Goal: Task Accomplishment & Management: Complete application form

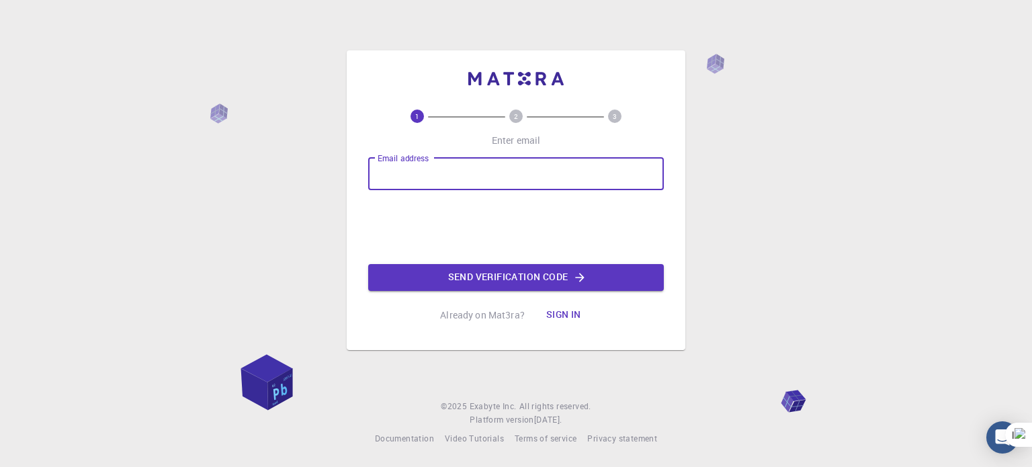
type input "[EMAIL_ADDRESS][DOMAIN_NAME]"
click at [422, 274] on button "Send verification code" at bounding box center [516, 277] width 296 height 27
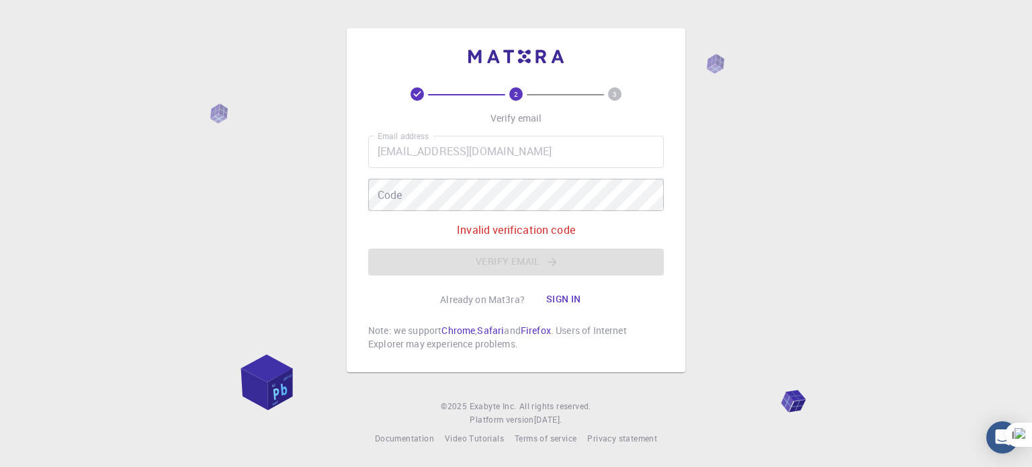
click at [564, 297] on button "Sign in" at bounding box center [564, 299] width 56 height 27
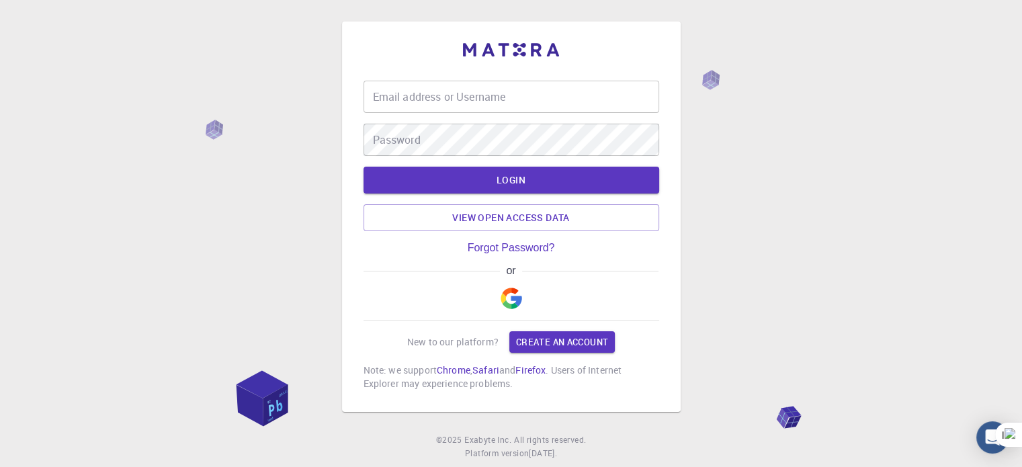
click at [507, 298] on img "button" at bounding box center [512, 299] width 22 height 22
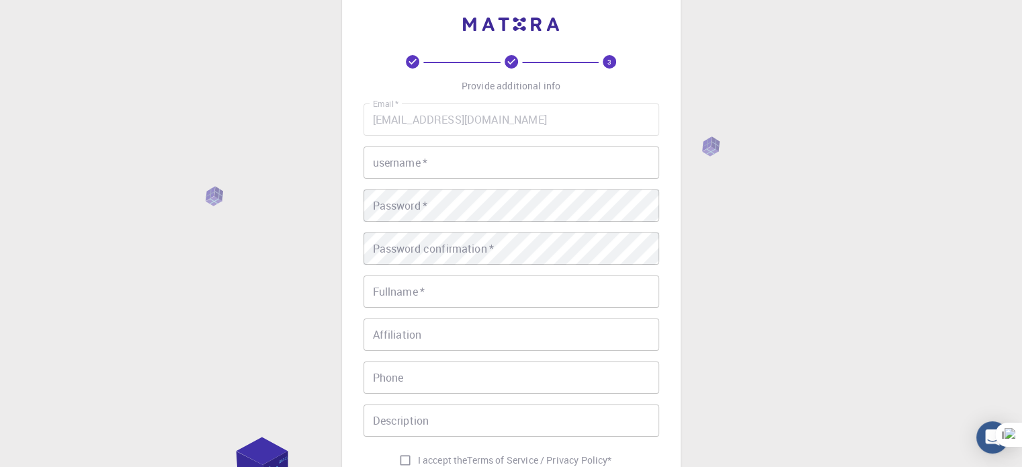
scroll to position [27, 0]
click at [505, 155] on input "username   *" at bounding box center [512, 161] width 296 height 32
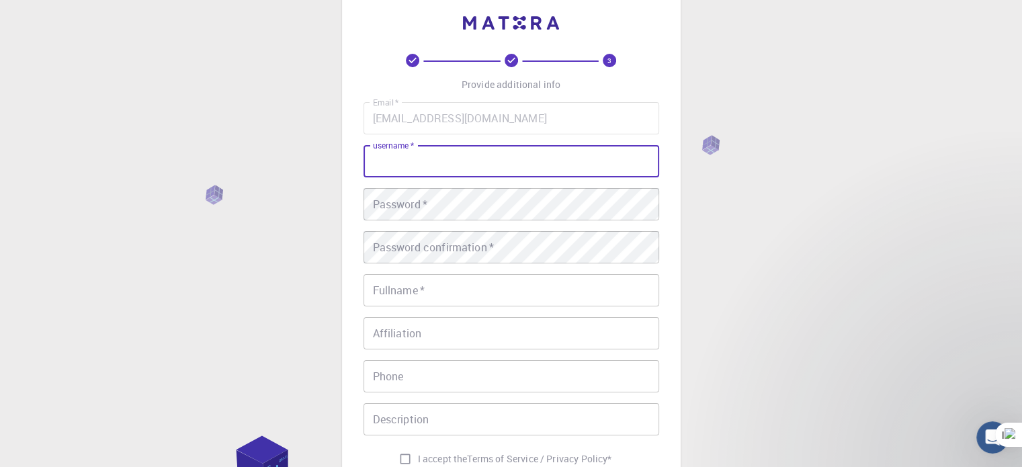
scroll to position [0, 0]
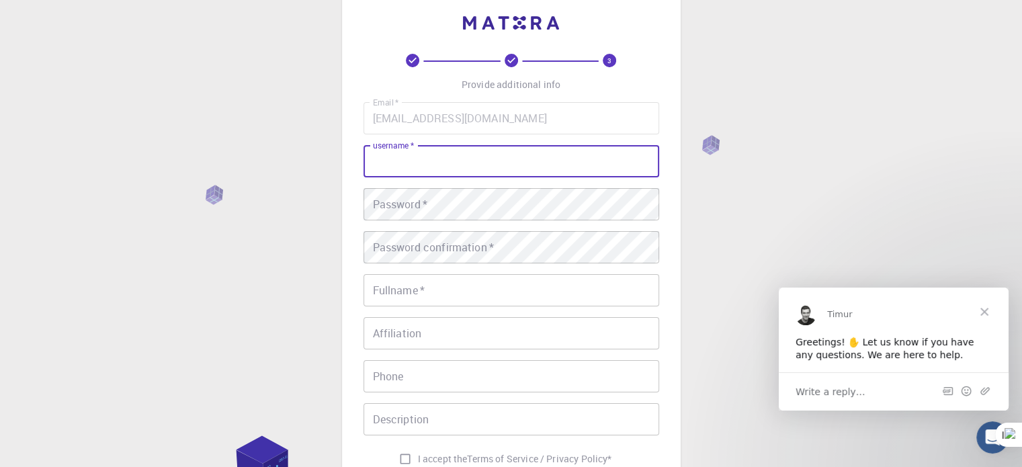
click at [505, 155] on input "username   *" at bounding box center [512, 161] width 296 height 32
type input "akram"
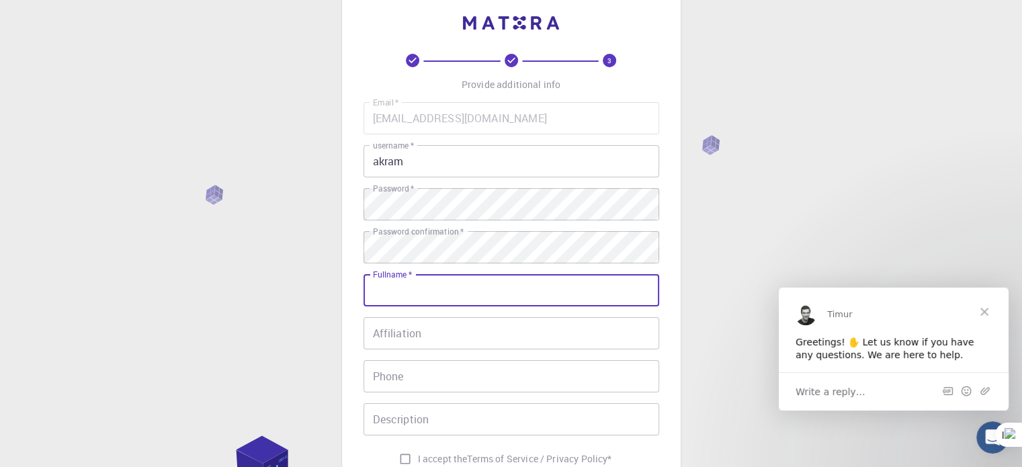
click at [544, 298] on input "Fullname   *" at bounding box center [512, 290] width 296 height 32
type input "AKRAM ETUDIANT BEZAI"
type input "0542837222"
click at [470, 307] on div "Email   * [EMAIL_ADDRESS][DOMAIN_NAME] Email   * username   * akram username   …" at bounding box center [512, 287] width 296 height 370
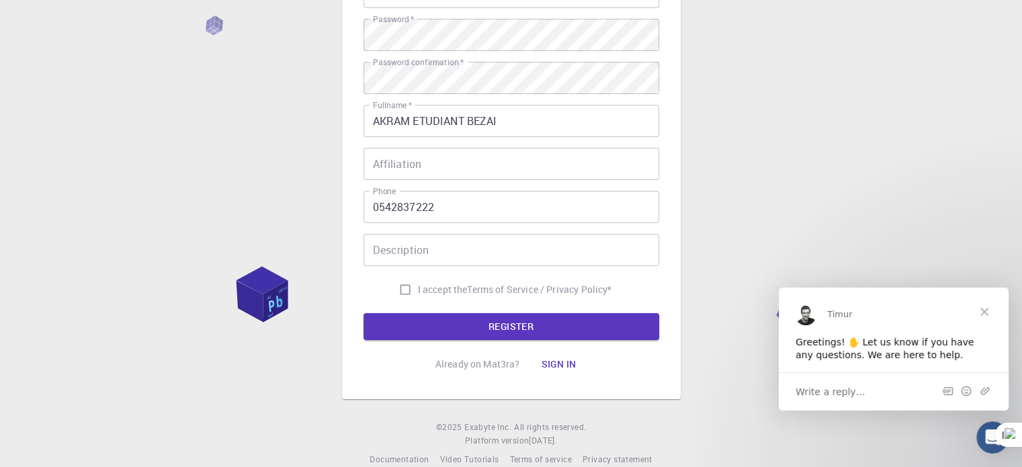
scroll to position [216, 0]
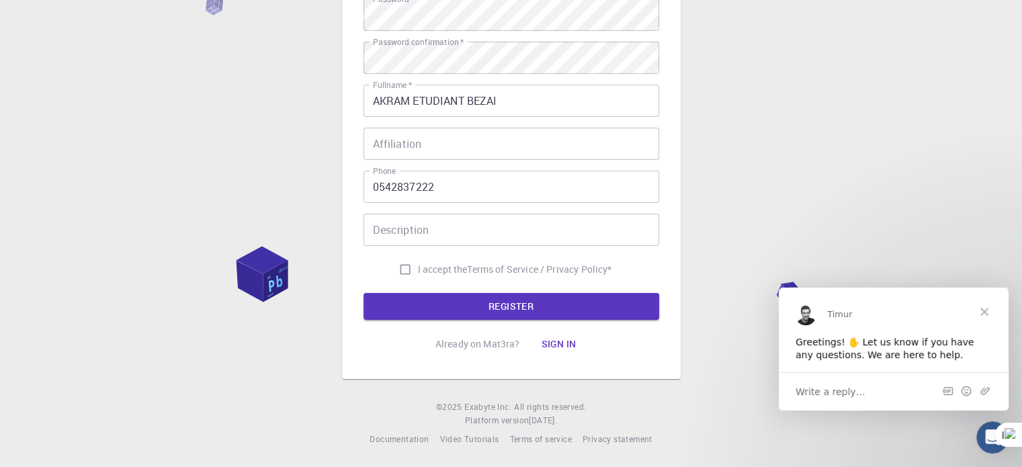
click at [423, 268] on span "I accept the" at bounding box center [443, 269] width 50 height 13
click at [418, 268] on input "I accept the Terms of Service / Privacy Policy *" at bounding box center [405, 270] width 26 height 26
checkbox input "true"
click at [390, 307] on button "REGISTER" at bounding box center [512, 306] width 296 height 27
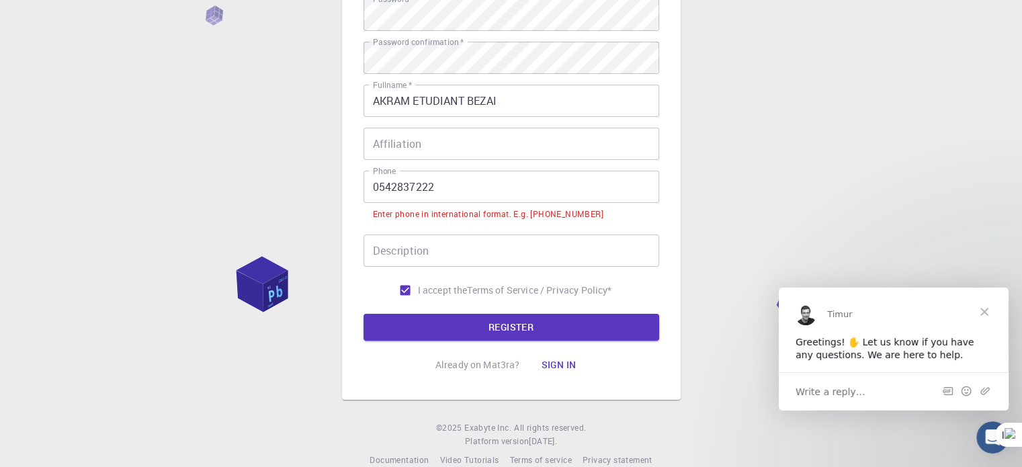
click at [454, 177] on input "0542837222" at bounding box center [512, 187] width 296 height 32
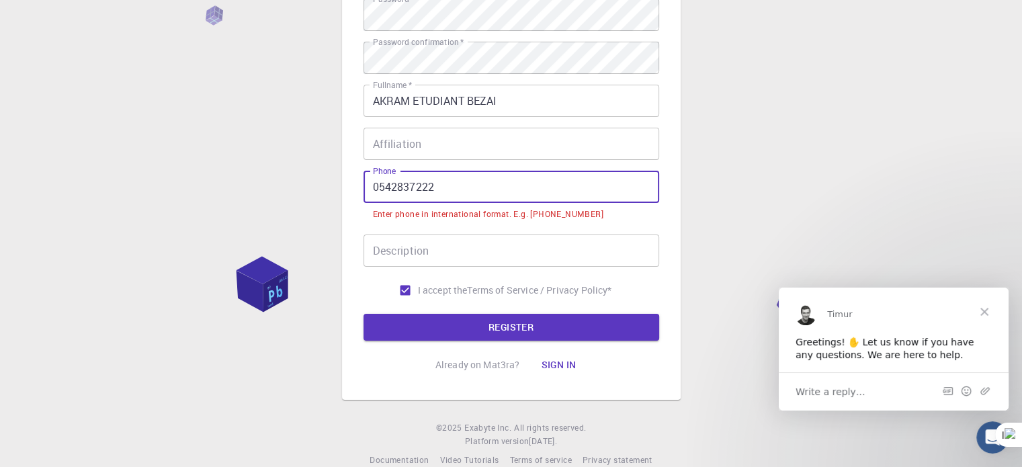
click at [380, 184] on input "0542837222" at bounding box center [512, 187] width 296 height 32
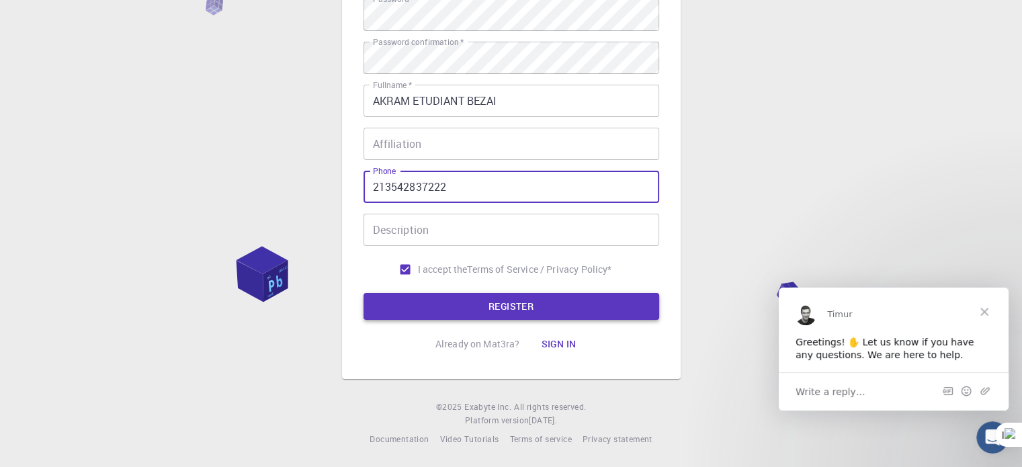
click at [382, 307] on button "REGISTER" at bounding box center [512, 306] width 296 height 27
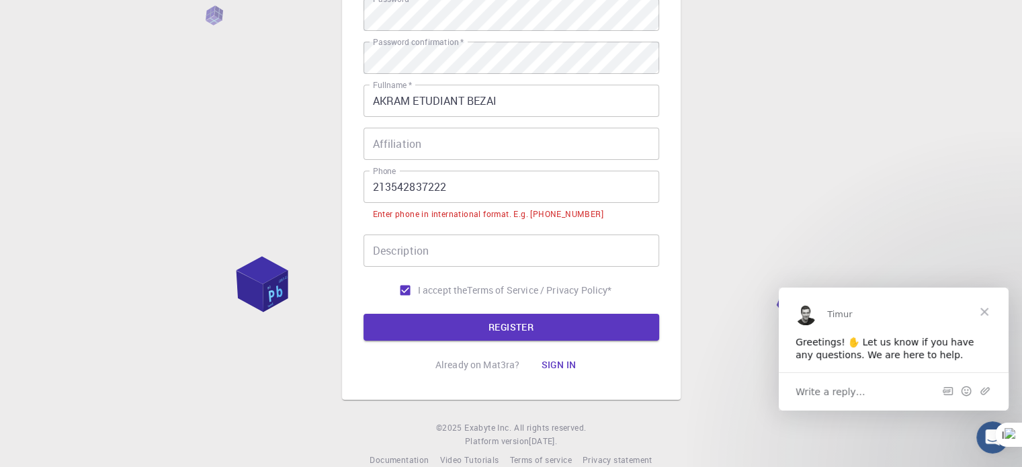
click at [390, 190] on input "213542837222" at bounding box center [512, 187] width 296 height 32
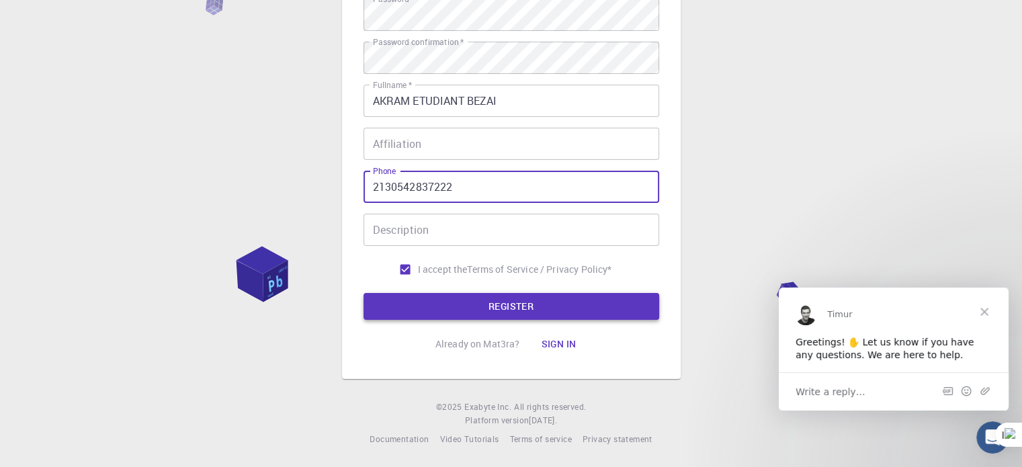
click at [388, 308] on button "REGISTER" at bounding box center [512, 306] width 296 height 27
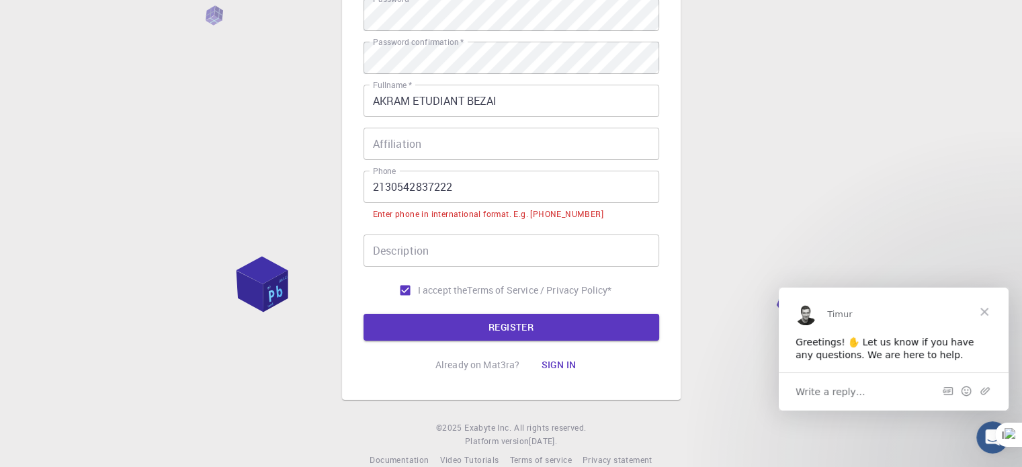
click at [374, 187] on input "2130542837222" at bounding box center [512, 187] width 296 height 32
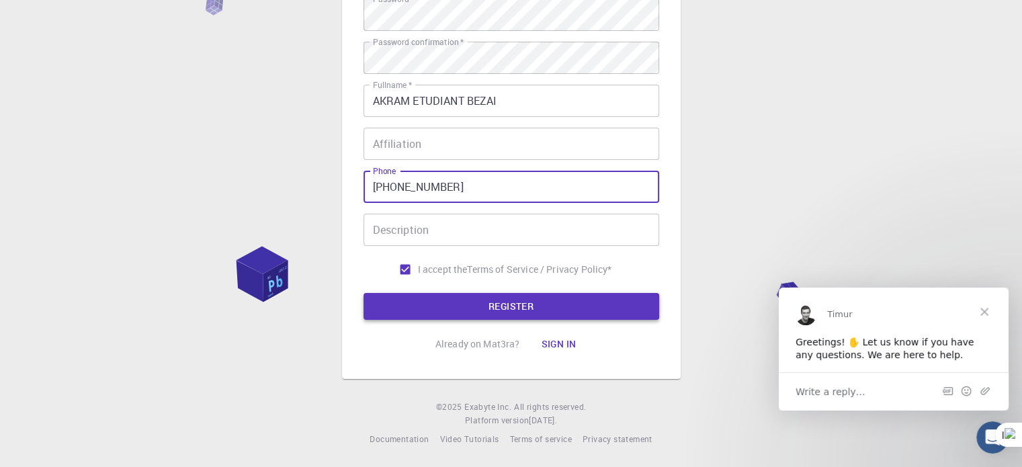
type input "[PHONE_NUMBER]"
click at [395, 297] on button "REGISTER" at bounding box center [512, 306] width 296 height 27
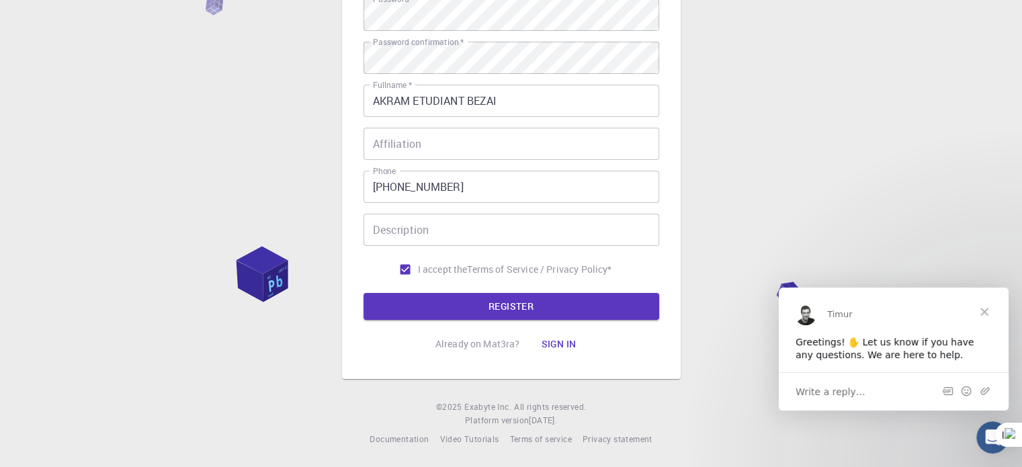
click at [735, 149] on div "3 Provide additional info Email   * [EMAIL_ADDRESS][DOMAIN_NAME] Email   * user…" at bounding box center [511, 126] width 1022 height 684
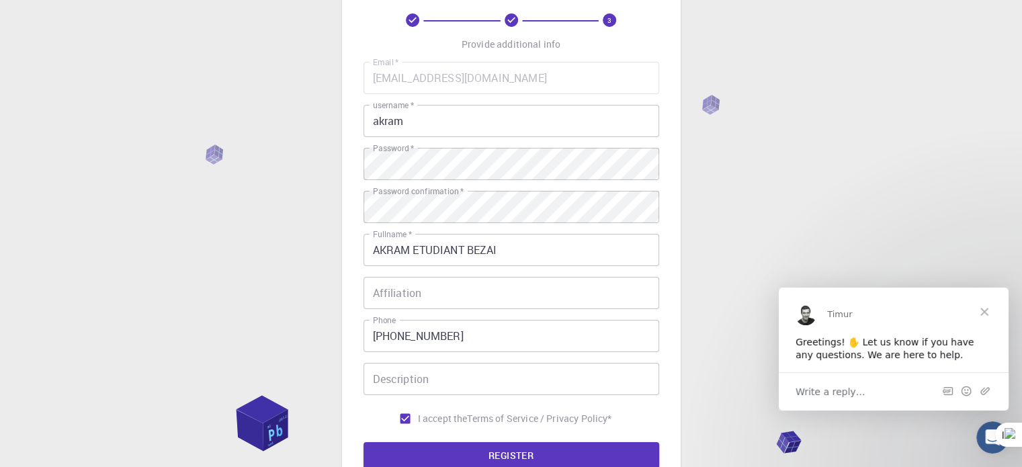
scroll to position [108, 0]
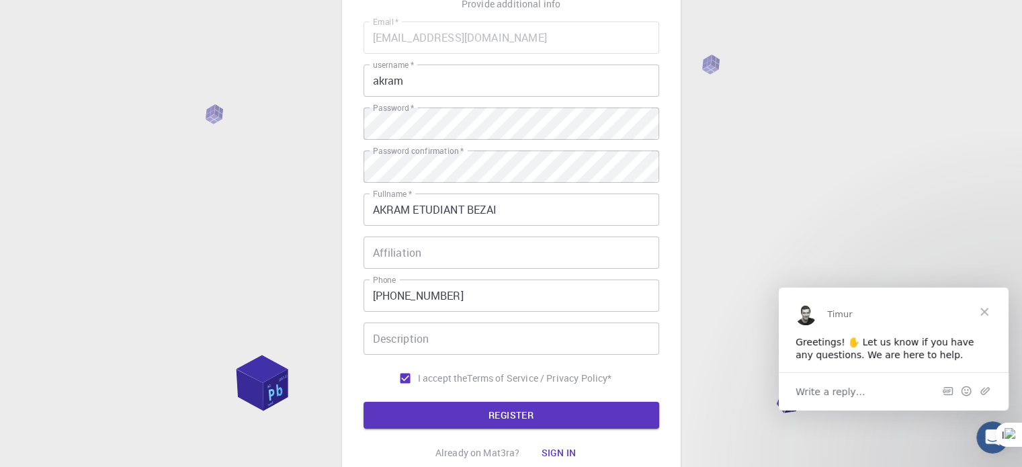
click at [430, 85] on input "akram" at bounding box center [512, 81] width 296 height 32
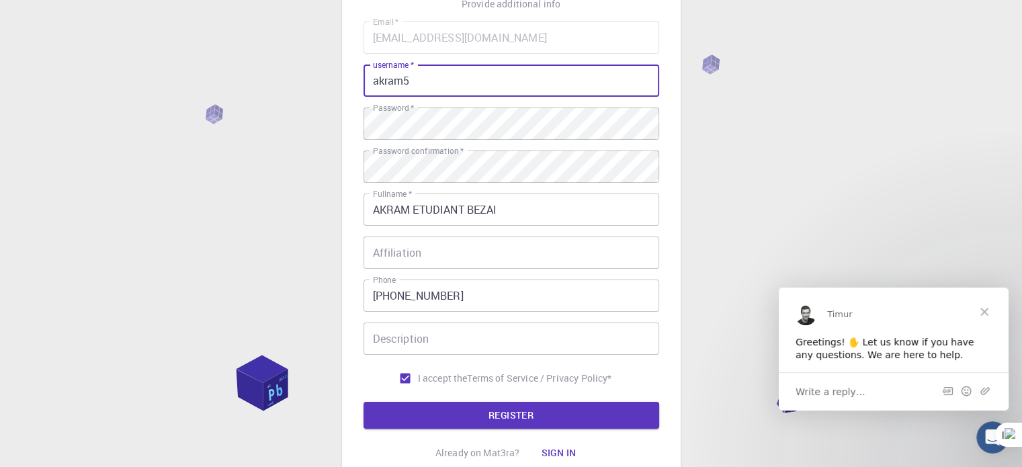
type input "akram5"
click at [272, 112] on div "3 Provide additional info Email   * [EMAIL_ADDRESS][DOMAIN_NAME] Email   * user…" at bounding box center [511, 234] width 1022 height 684
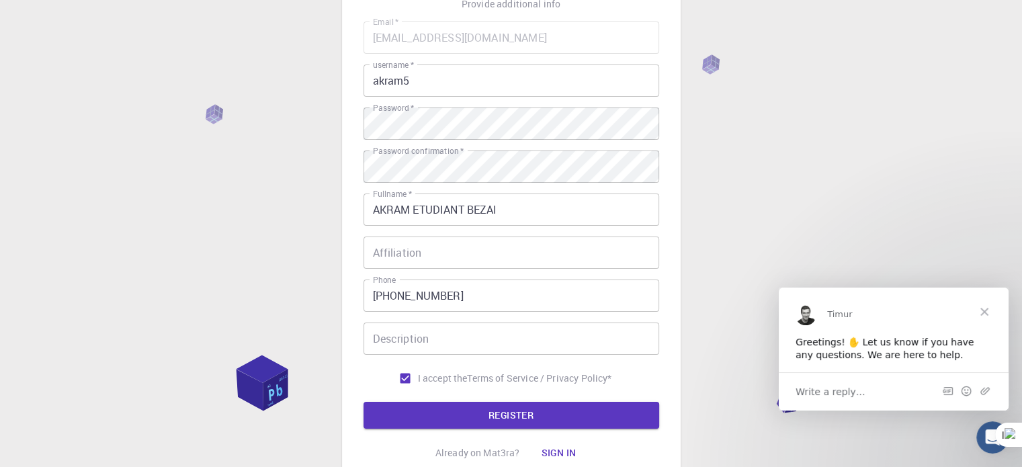
scroll to position [216, 0]
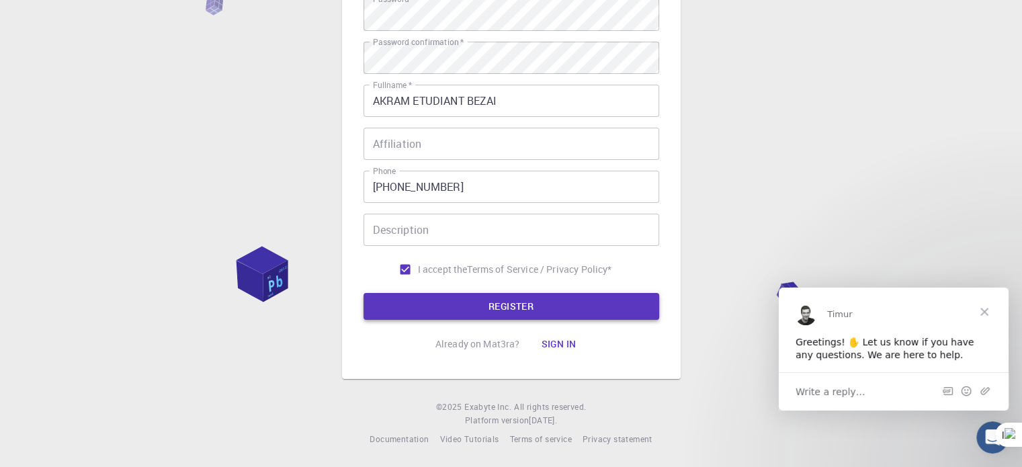
click at [411, 306] on button "REGISTER" at bounding box center [512, 306] width 296 height 27
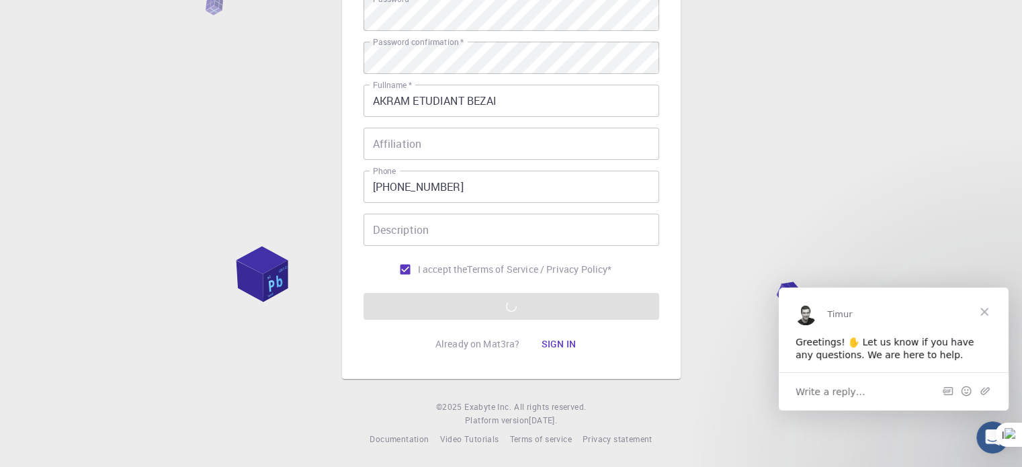
click at [985, 313] on span "Close" at bounding box center [984, 311] width 48 height 48
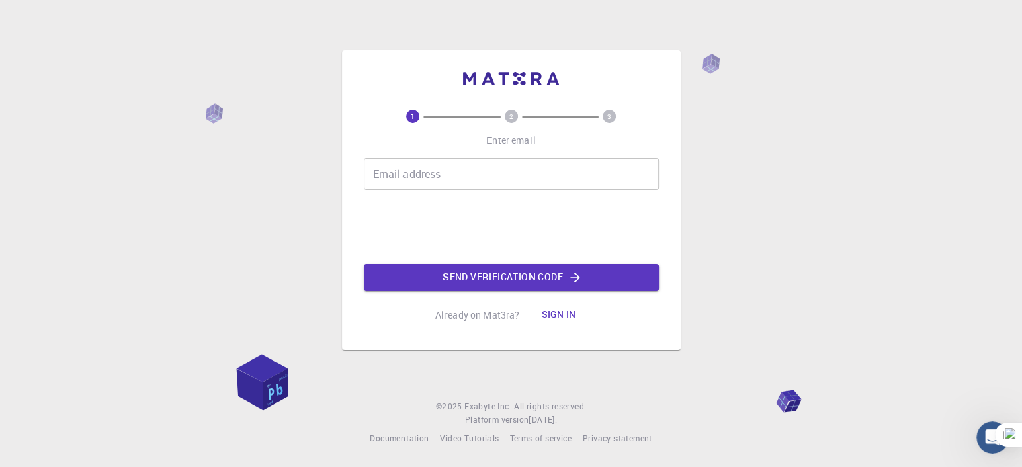
scroll to position [0, 0]
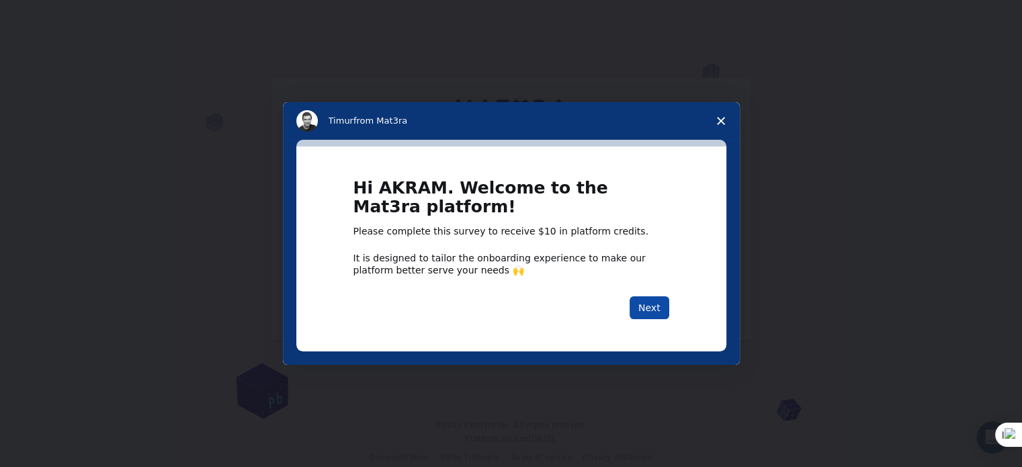
click at [651, 307] on button "Next" at bounding box center [650, 307] width 40 height 23
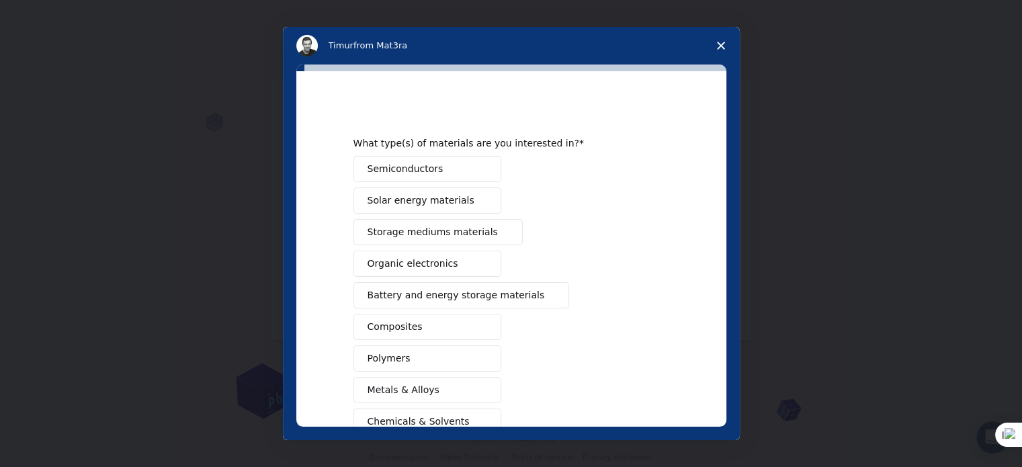
click at [733, 174] on div "What type(s) of materials are you interested in? Semiconductors Solar energy ma…" at bounding box center [511, 253] width 457 height 376
click at [724, 45] on span "Close survey" at bounding box center [721, 46] width 38 height 38
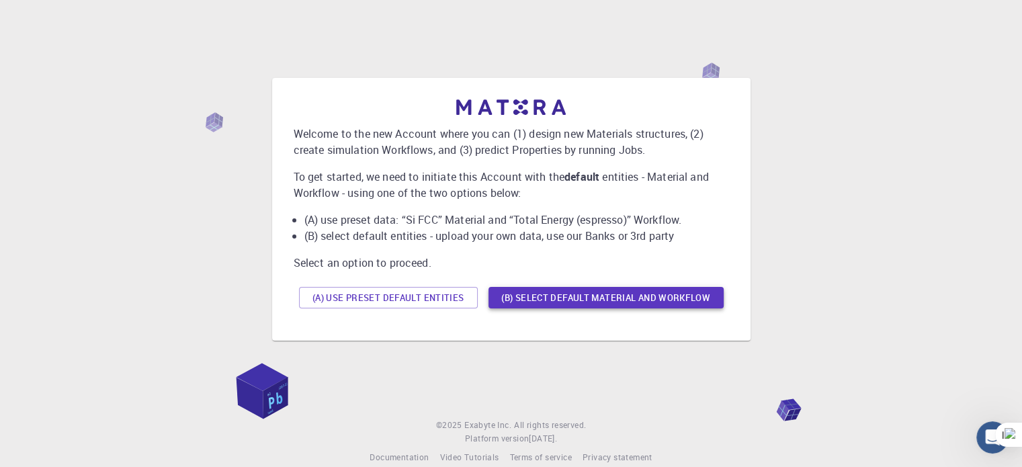
click at [561, 299] on button "(B) Select default material and workflow" at bounding box center [606, 298] width 235 height 22
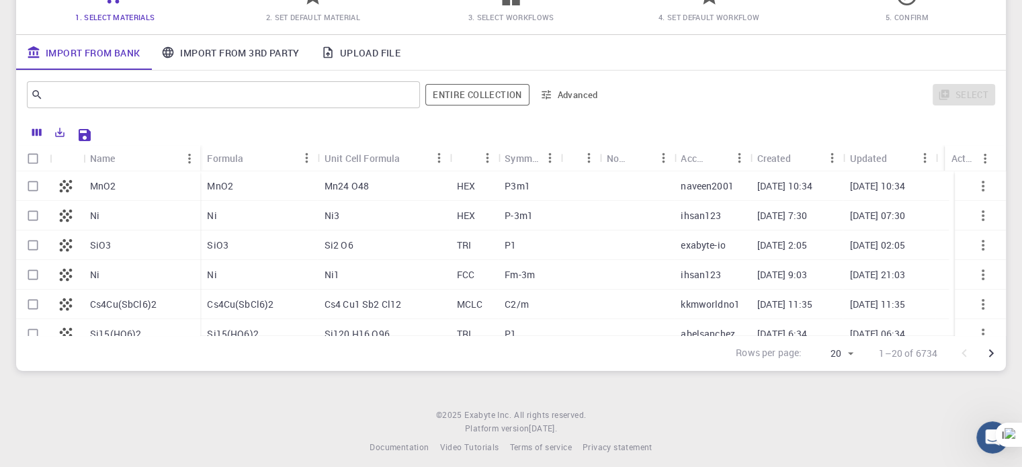
click at [200, 47] on link "Import From 3rd Party" at bounding box center [230, 52] width 159 height 35
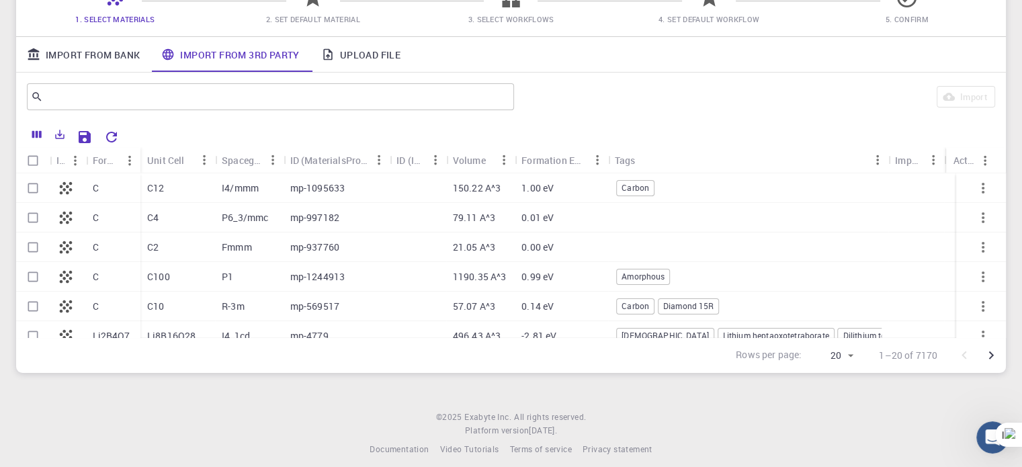
scroll to position [134, 0]
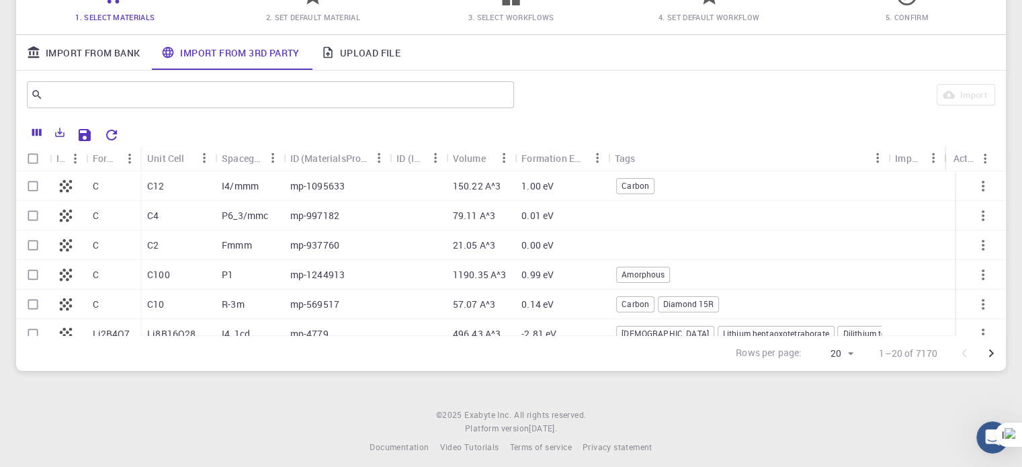
click at [1007, 226] on div "Initial Account Setup for AKRAM ETUDIANT BEZAI Select Materials, Workflows and …" at bounding box center [511, 127] width 1022 height 522
click at [101, 50] on link "Import From Bank" at bounding box center [83, 52] width 134 height 35
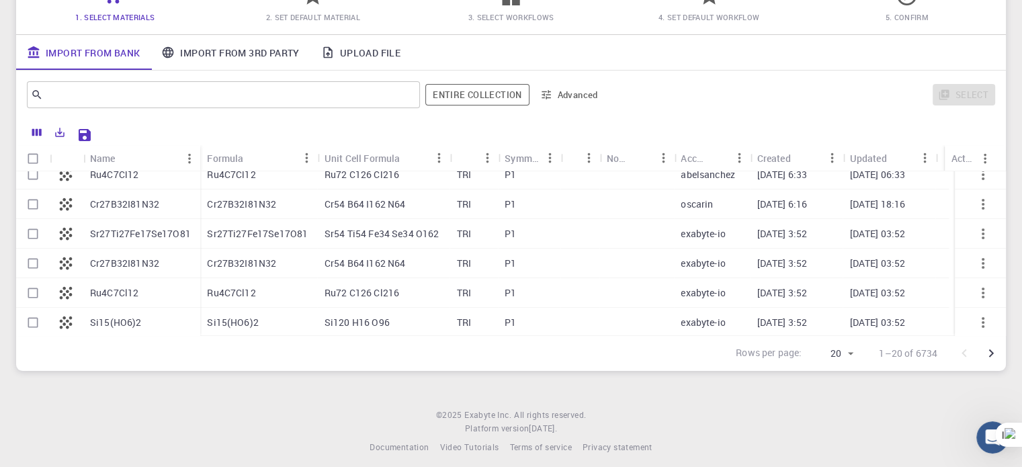
scroll to position [0, 0]
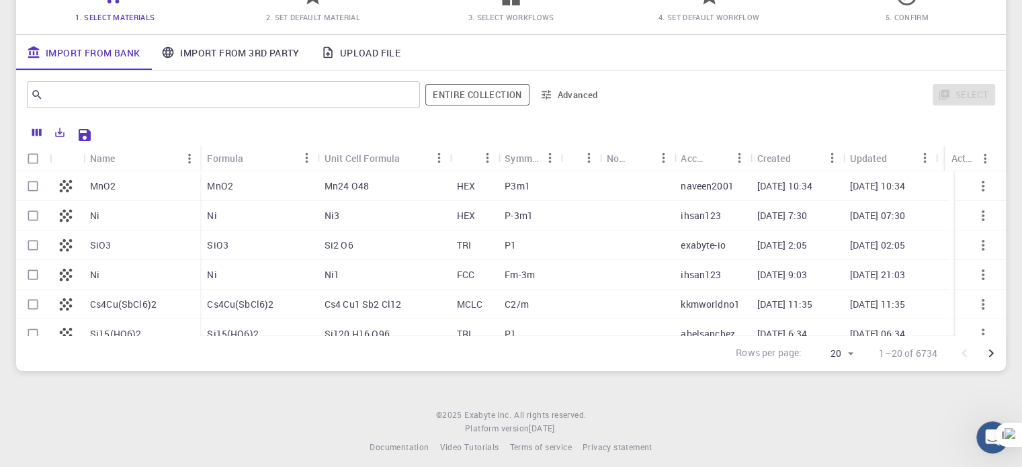
click at [277, 60] on link "Import From 3rd Party" at bounding box center [230, 52] width 159 height 35
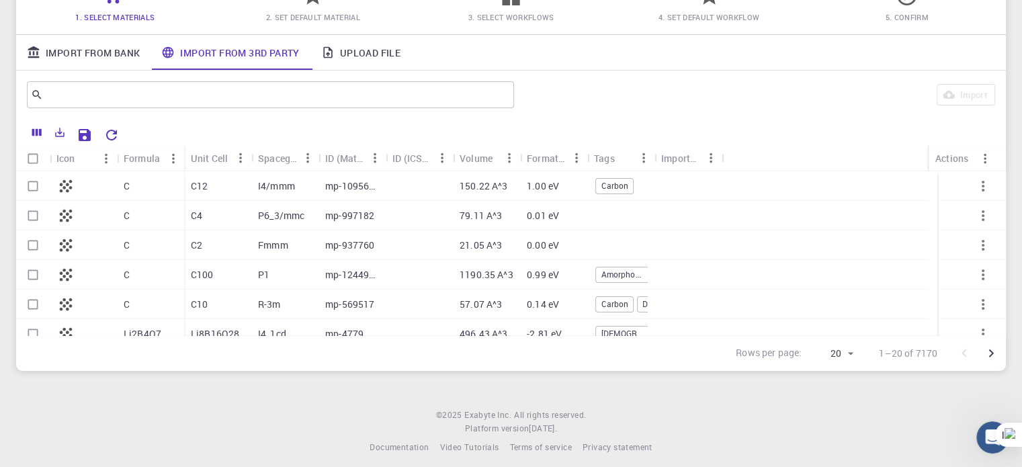
click at [238, 187] on div "C12" at bounding box center [217, 186] width 67 height 30
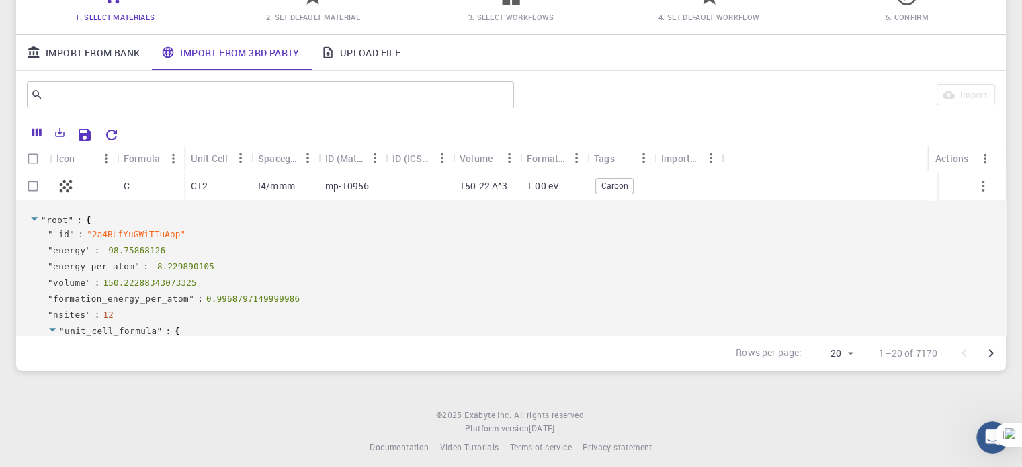
click at [36, 183] on input "Select row" at bounding box center [33, 186] width 26 height 26
checkbox input "true"
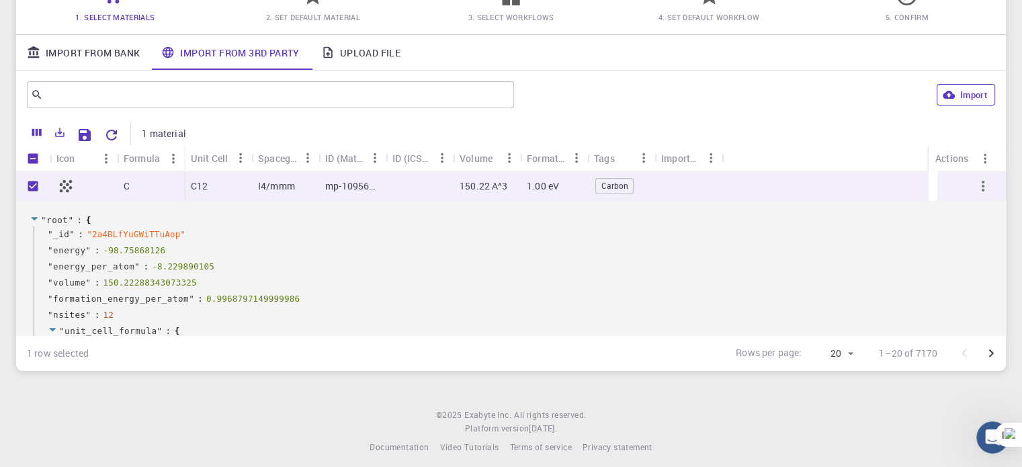
click at [948, 93] on icon "button" at bounding box center [949, 95] width 12 height 8
click at [751, 95] on div "Import" at bounding box center [757, 95] width 476 height 32
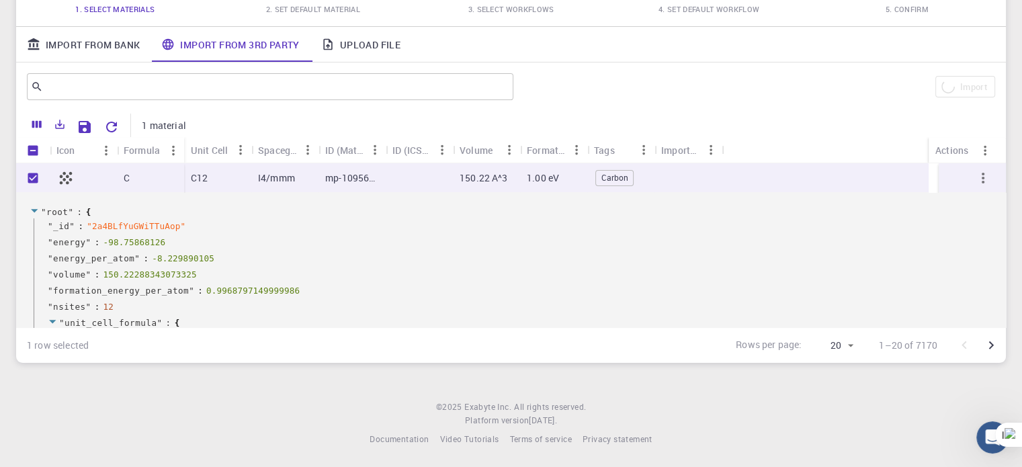
checkbox input "false"
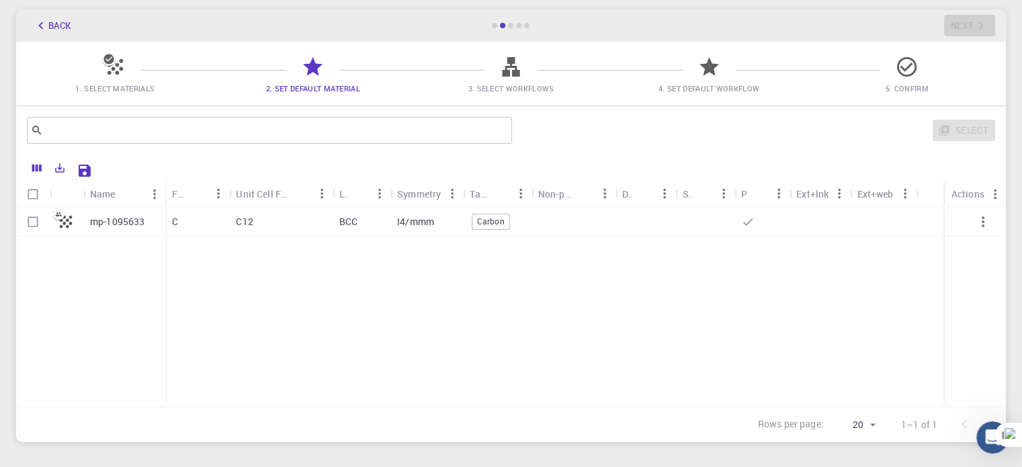
scroll to position [62, 0]
click at [40, 228] on input "Select row" at bounding box center [33, 223] width 26 height 26
checkbox input "true"
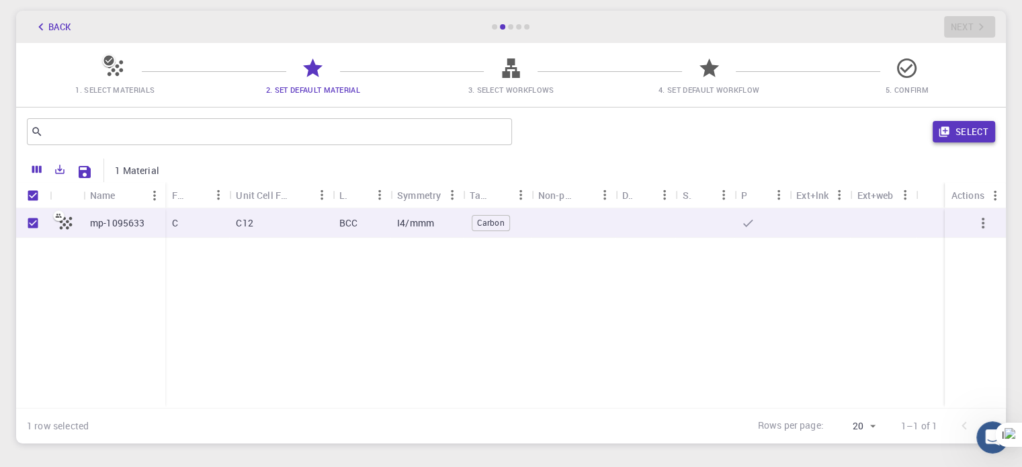
click at [966, 128] on button "Select" at bounding box center [964, 132] width 63 height 22
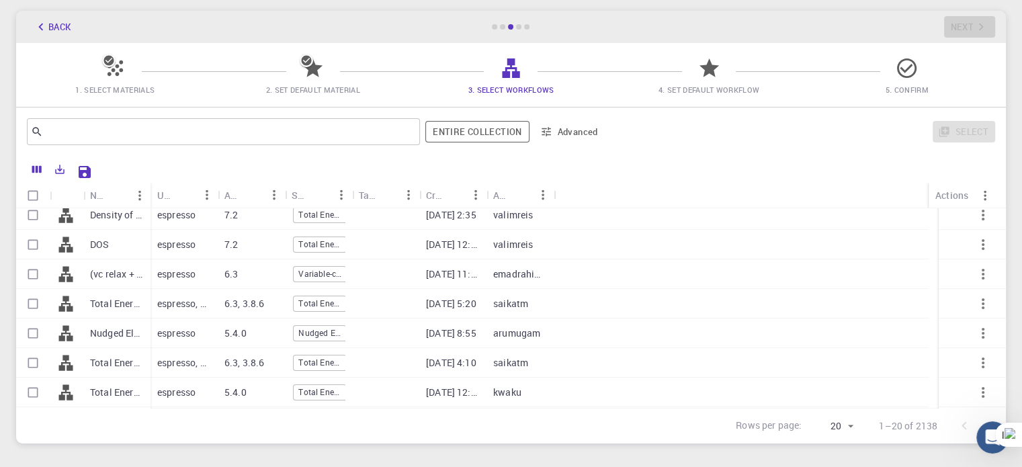
scroll to position [249, 0]
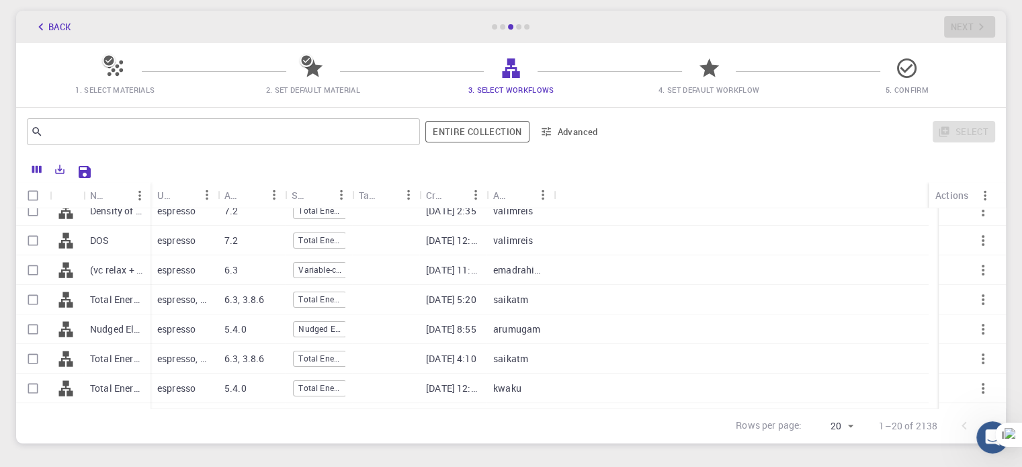
click at [38, 358] on input "Select row" at bounding box center [33, 359] width 26 height 26
checkbox input "true"
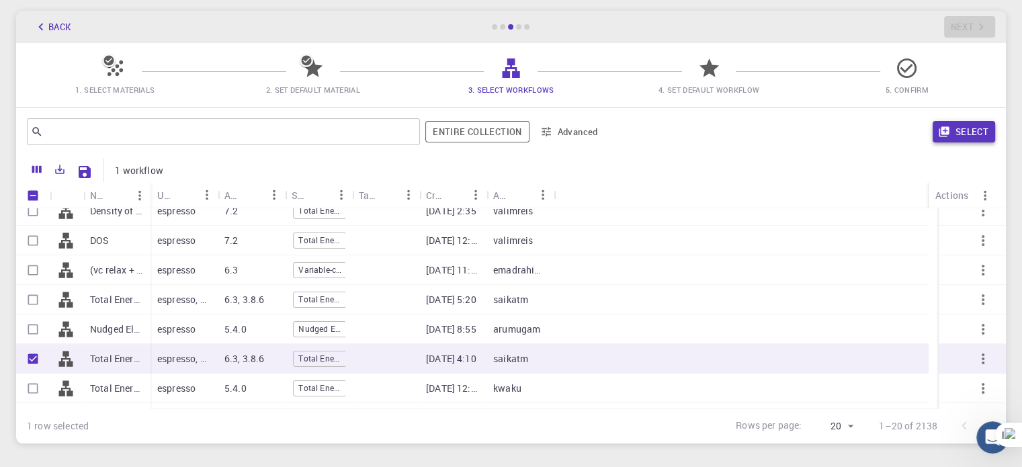
click at [954, 129] on button "Select" at bounding box center [964, 132] width 63 height 22
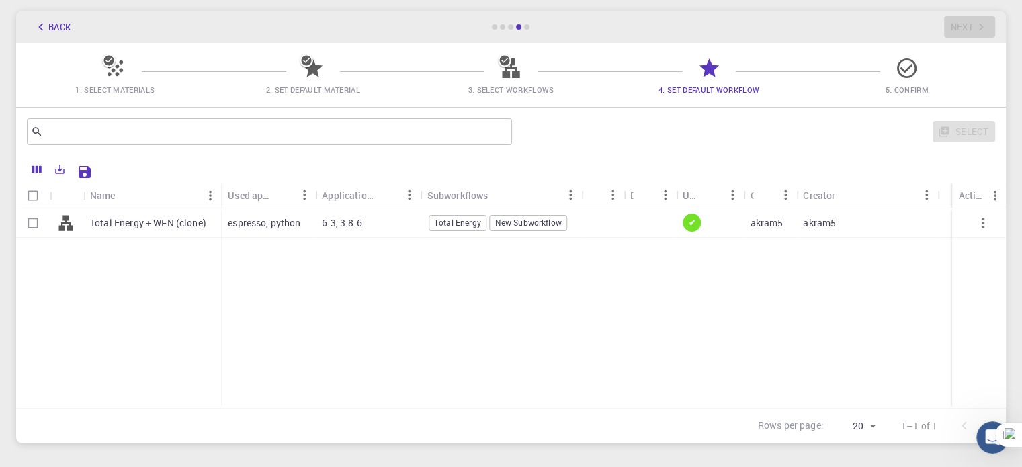
click at [35, 231] on input "Select row" at bounding box center [33, 223] width 26 height 26
checkbox input "true"
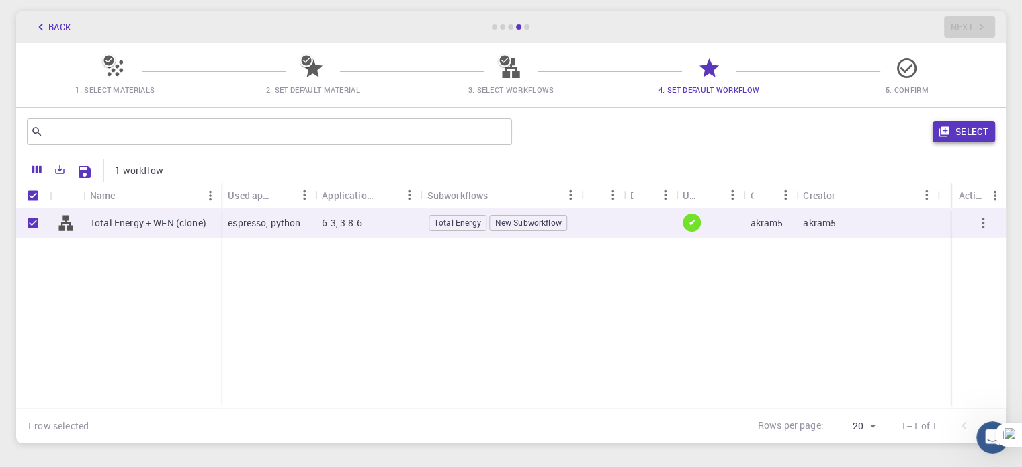
click at [956, 134] on button "Select" at bounding box center [964, 132] width 63 height 22
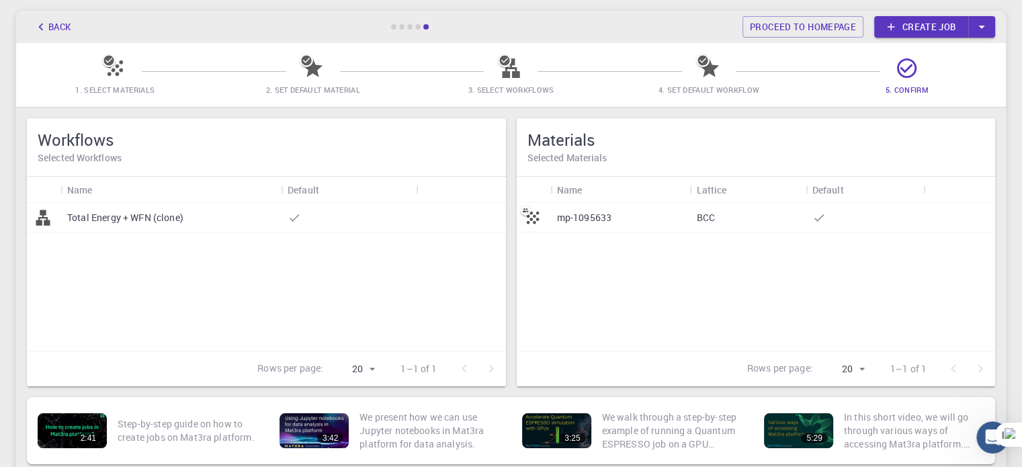
click at [948, 21] on link "Create job" at bounding box center [921, 27] width 94 height 22
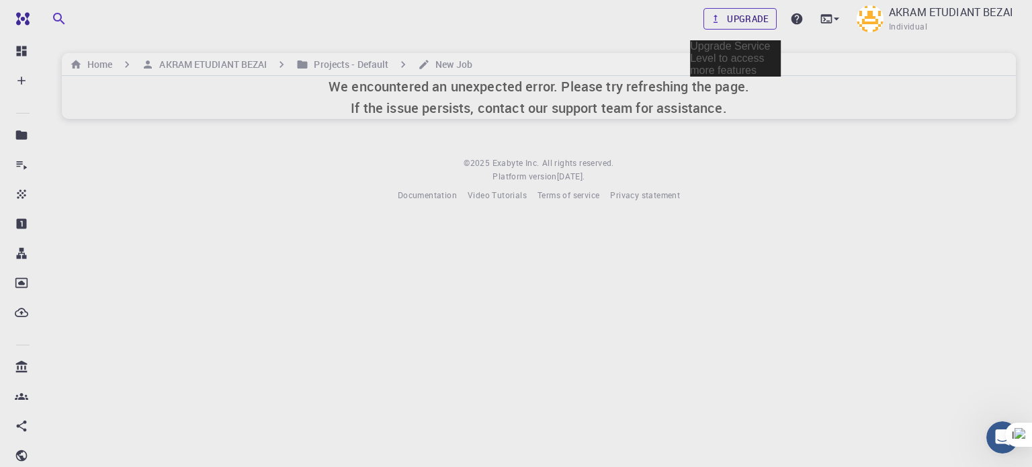
click at [721, 20] on icon at bounding box center [716, 19] width 12 height 12
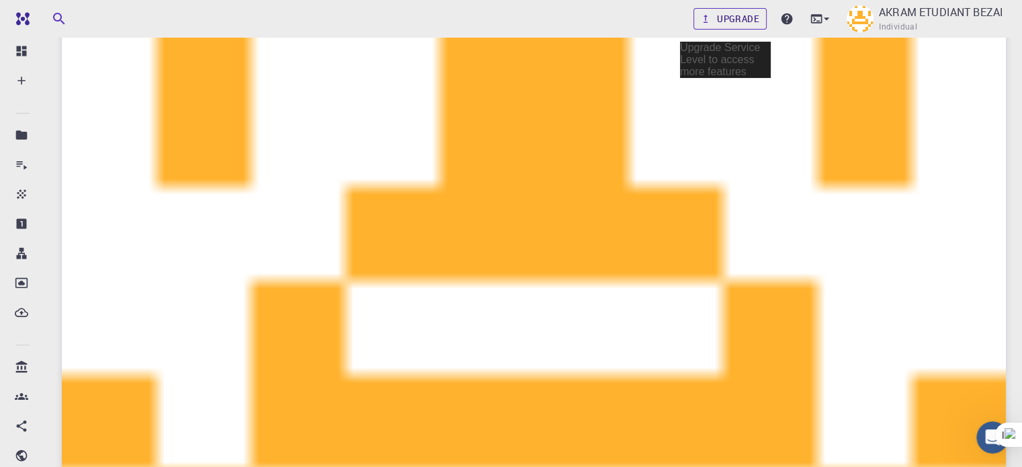
scroll to position [269, 0]
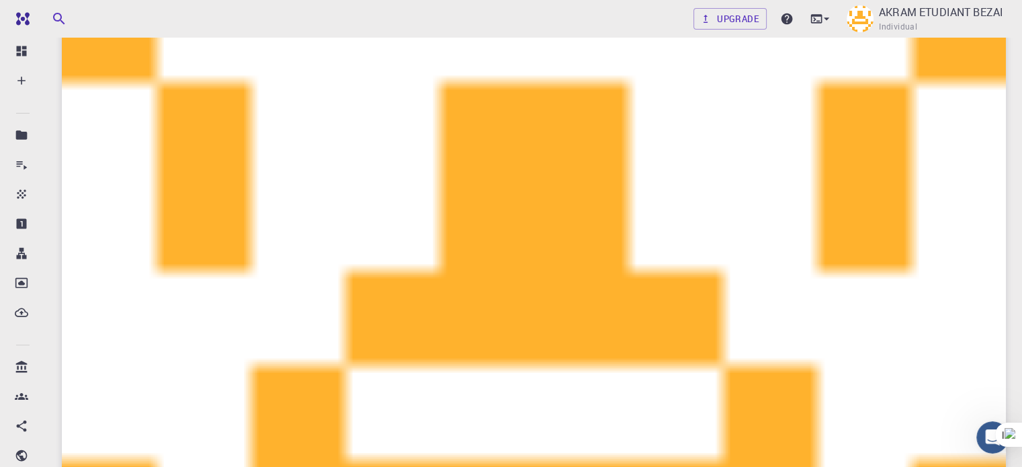
scroll to position [242, 0]
